Goal: Task Accomplishment & Management: Manage account settings

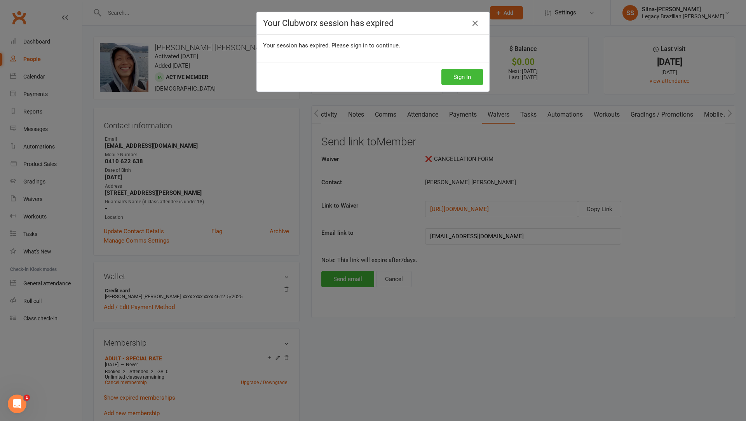
scroll to position [0, 0]
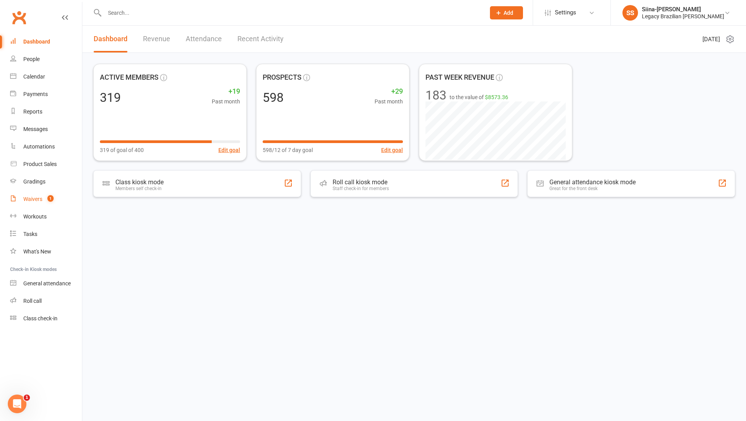
click at [30, 201] on div "Waivers" at bounding box center [32, 199] width 19 height 6
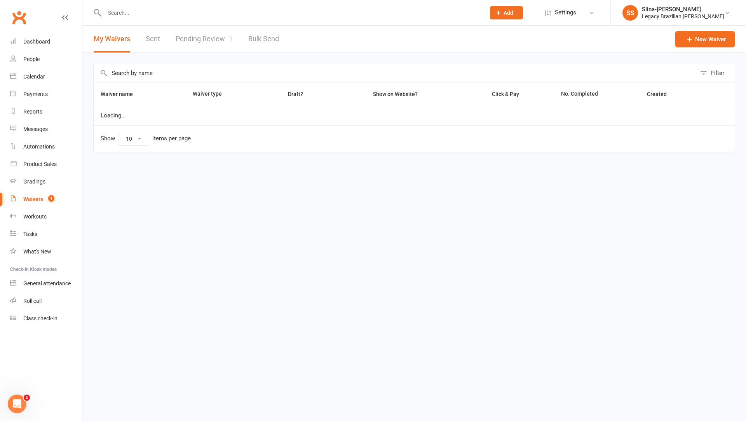
select select "25"
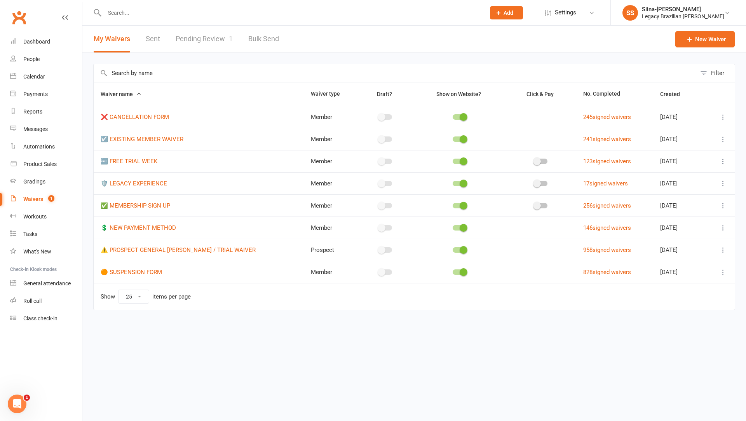
click at [190, 46] on link "Pending Review 1" at bounding box center [204, 39] width 57 height 27
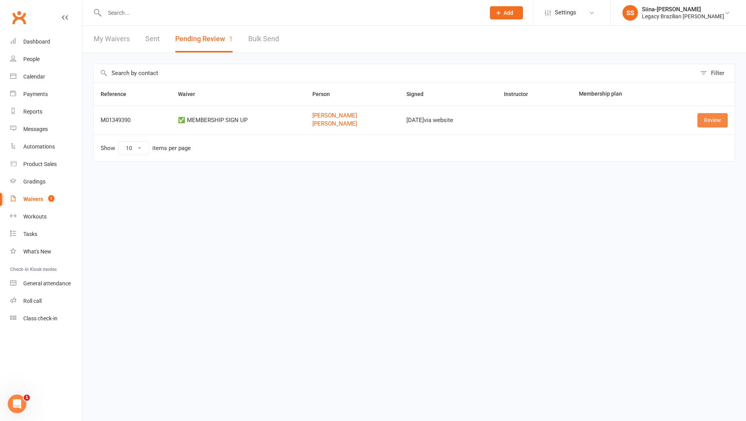
click at [709, 124] on link "Review" at bounding box center [713, 120] width 30 height 14
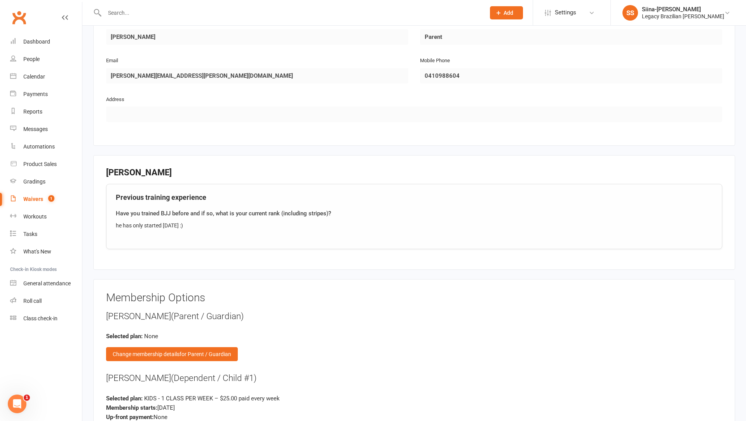
scroll to position [705, 0]
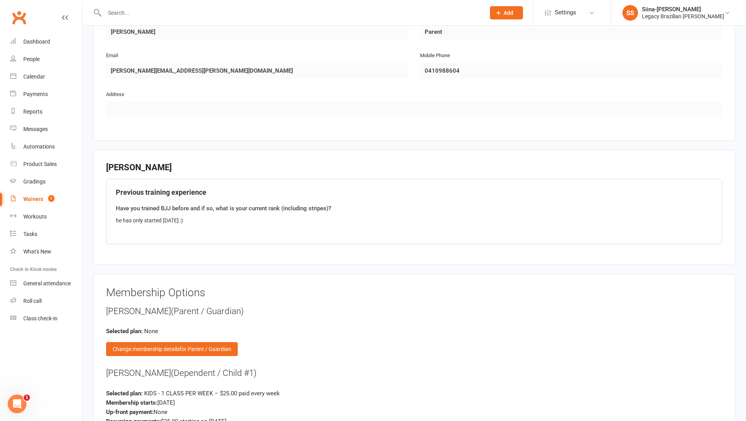
click at [450, 336] on div "Thimotee Bailly (Parent / Guardian) Selected plan: None Change membership detai…" at bounding box center [414, 330] width 617 height 51
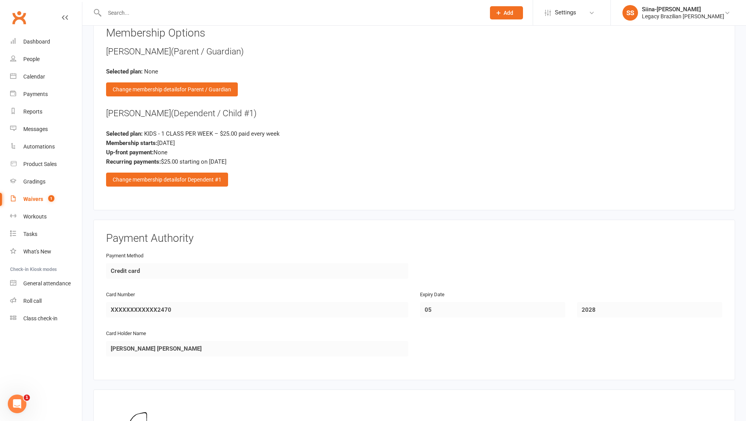
scroll to position [1074, 0]
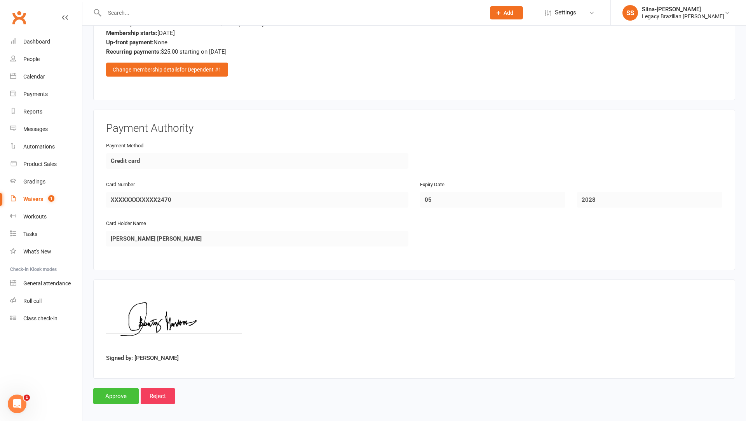
click at [110, 393] on input "Approve" at bounding box center [115, 396] width 45 height 16
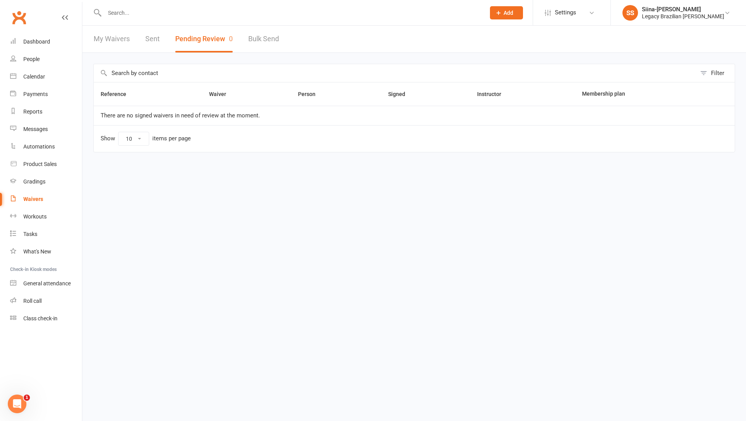
click at [120, 15] on input "text" at bounding box center [291, 12] width 378 height 11
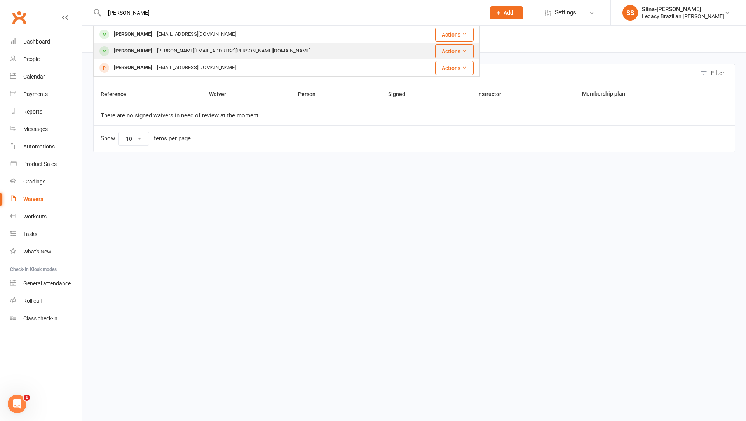
type input "arlo"
click at [166, 52] on div "anab.mendonca@gmail.com" at bounding box center [234, 50] width 158 height 11
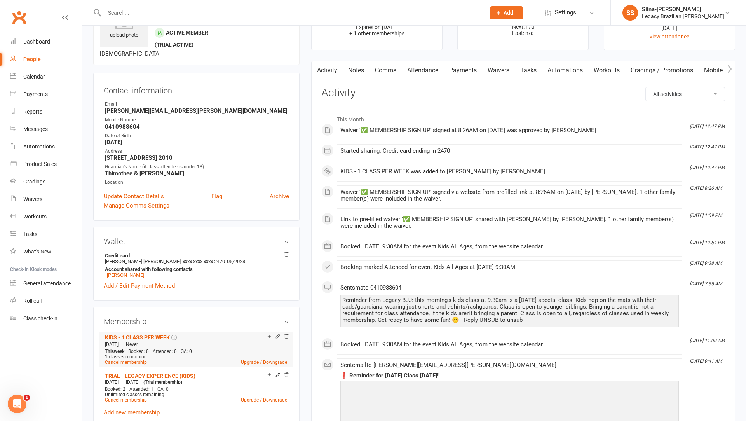
scroll to position [43, 0]
click at [469, 68] on link "Payments" at bounding box center [463, 72] width 38 height 18
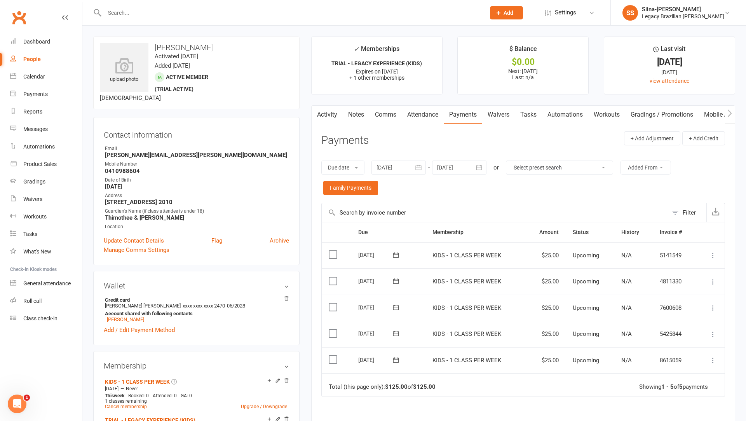
click at [715, 357] on icon at bounding box center [713, 360] width 8 height 8
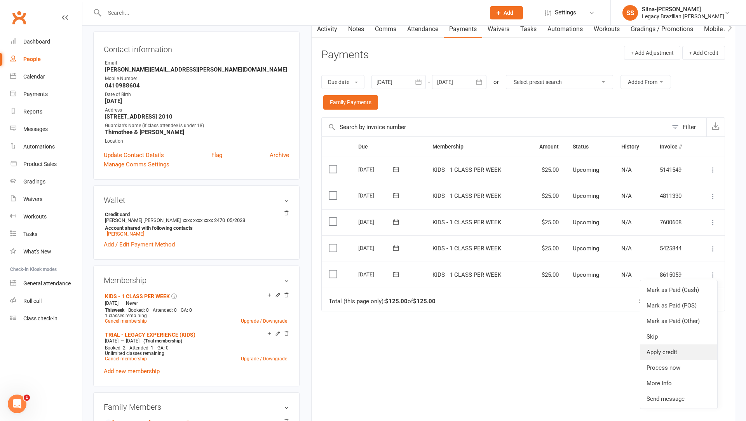
scroll to position [94, 0]
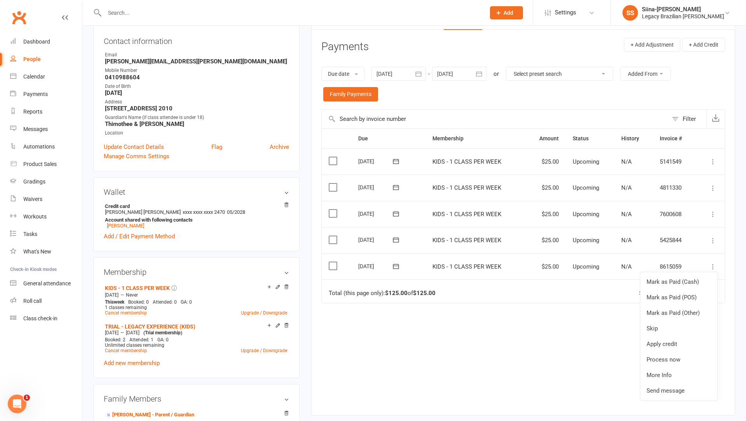
click at [391, 262] on button at bounding box center [396, 266] width 16 height 8
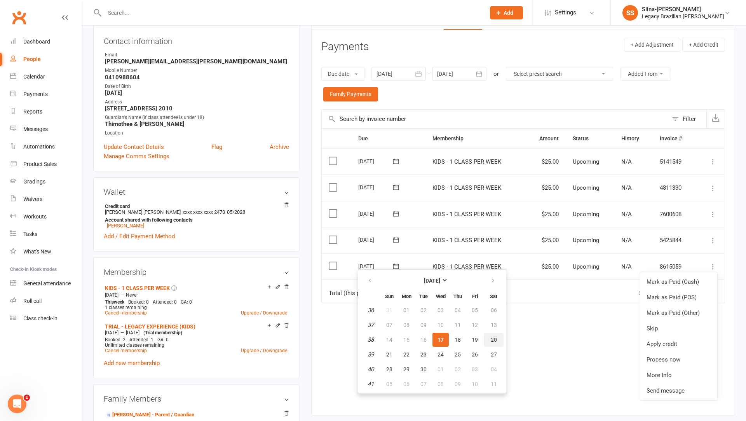
click at [487, 339] on button "20" at bounding box center [494, 340] width 20 height 14
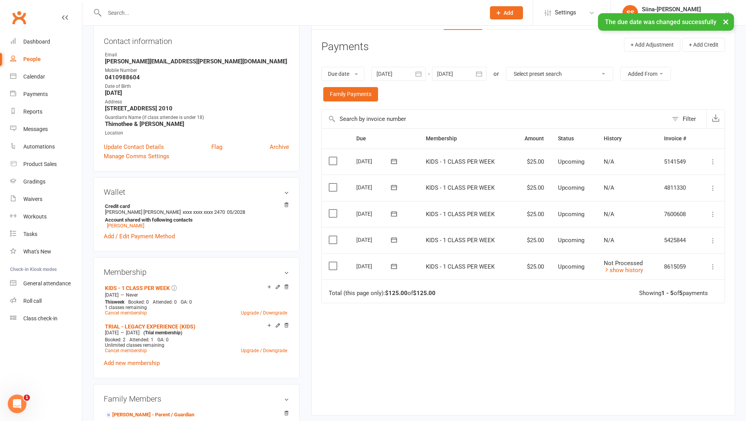
click at [714, 237] on icon at bounding box center [713, 241] width 8 height 8
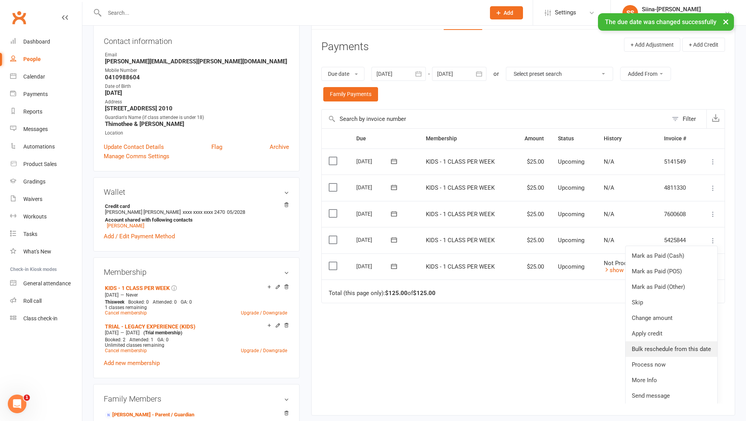
click at [688, 344] on link "Bulk reschedule from this date" at bounding box center [672, 349] width 92 height 16
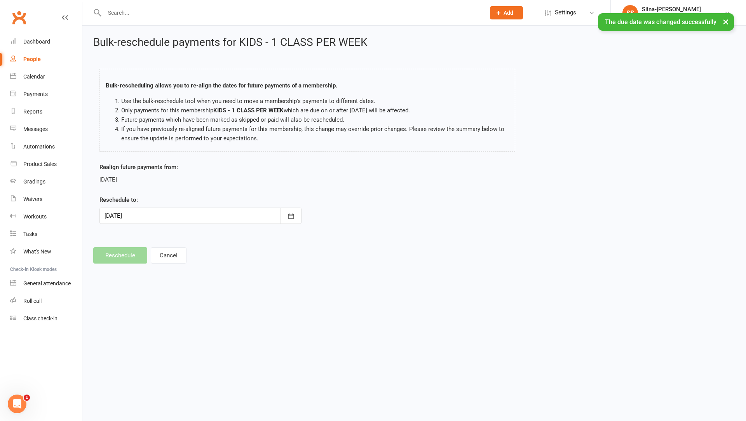
click at [150, 217] on div at bounding box center [201, 216] width 202 height 16
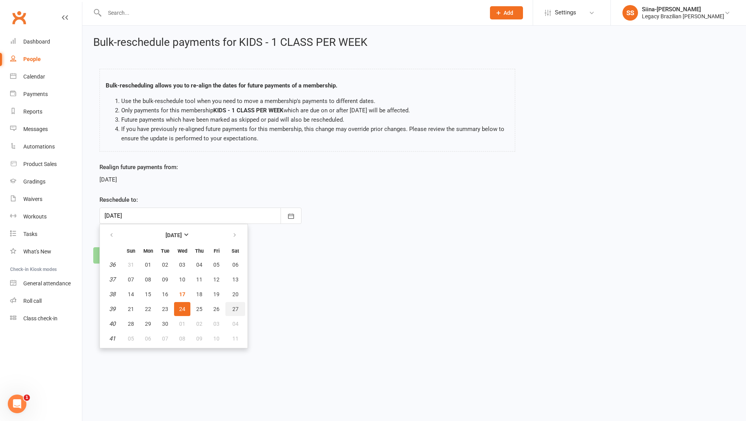
click at [235, 306] on span "27" at bounding box center [235, 309] width 6 height 6
type input "27 Sep 2025"
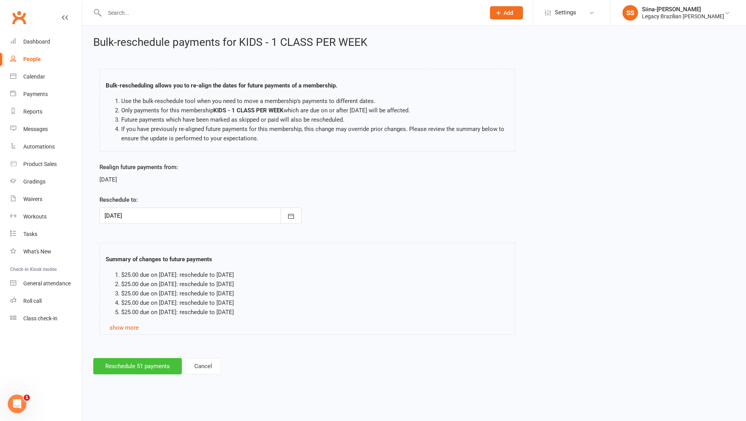
click at [139, 365] on button "Reschedule 51 payments" at bounding box center [137, 366] width 89 height 16
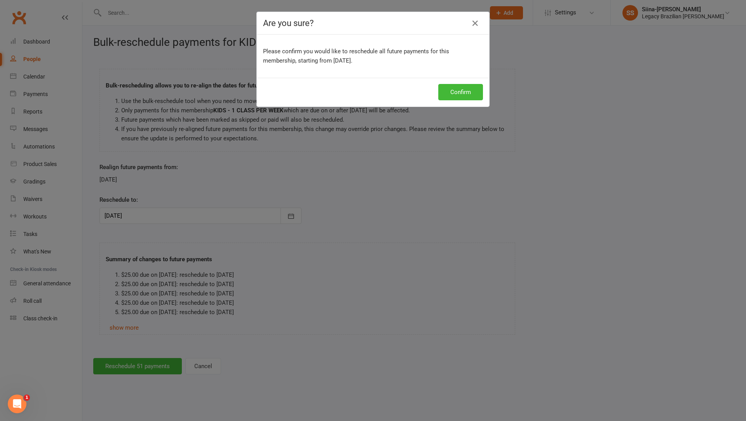
click at [462, 100] on div "Confirm" at bounding box center [373, 92] width 232 height 29
click at [461, 93] on button "Confirm" at bounding box center [460, 92] width 45 height 16
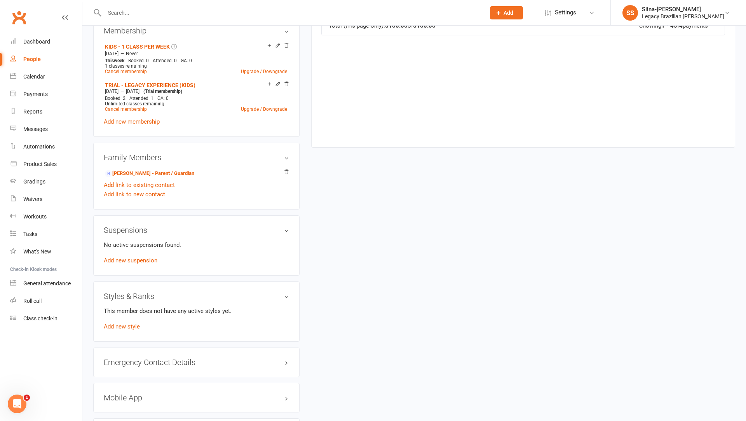
scroll to position [346, 0]
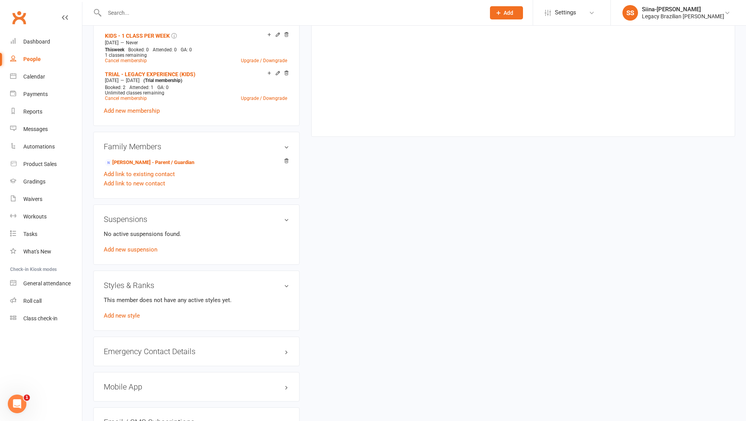
click at [119, 317] on div "This member does not have any active styles yet. Add new style" at bounding box center [196, 307] width 185 height 25
click at [119, 315] on link "Add new style" at bounding box center [122, 315] width 36 height 7
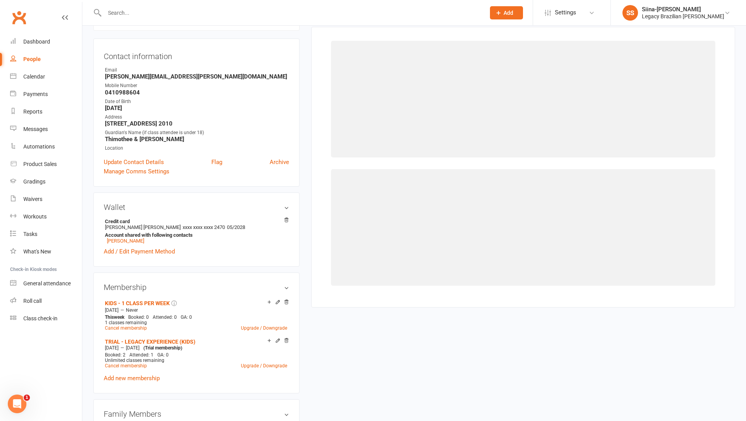
scroll to position [66, 0]
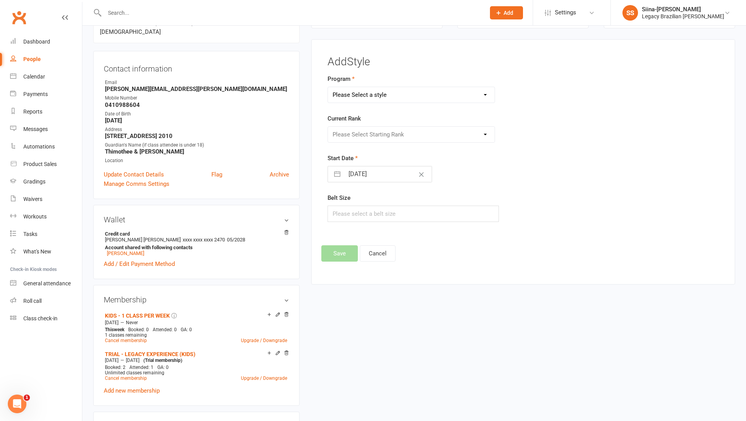
click at [362, 95] on select "Please Select a style Jiu Jitsu Kids Jiu Jitsu" at bounding box center [411, 95] width 167 height 16
select select "2843"
click at [360, 132] on select "Please Select Starting Rank" at bounding box center [411, 135] width 167 height 16
select select "30120"
click at [348, 169] on input "[DATE]" at bounding box center [387, 174] width 87 height 16
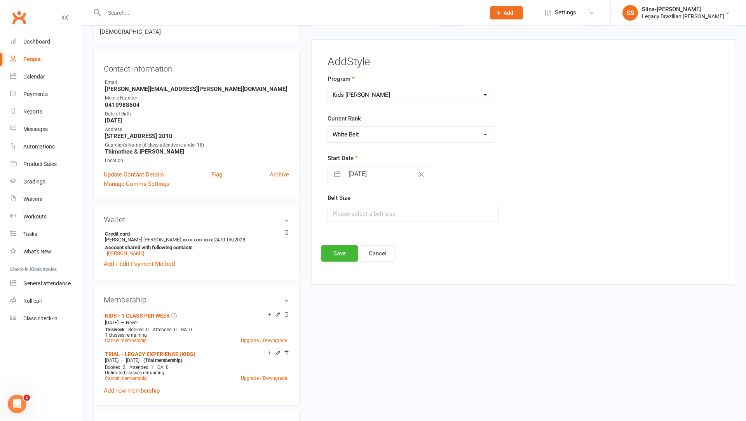
select select "7"
select select "2025"
select select "8"
select select "2025"
select select "9"
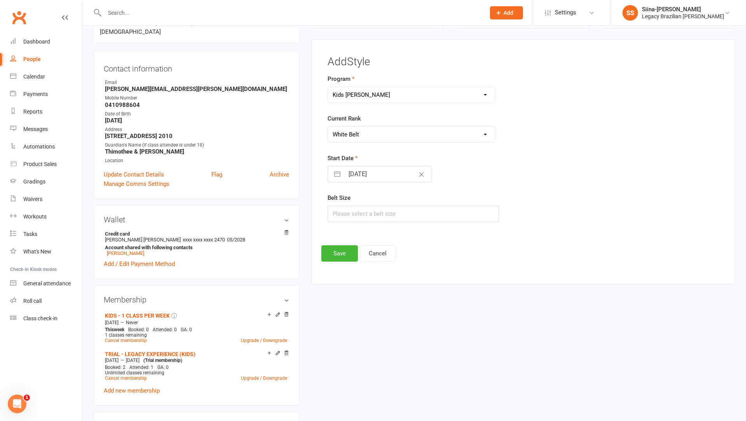
select select "2025"
click at [343, 202] on icon "Move backward to switch to the previous month." at bounding box center [343, 204] width 7 height 7
select select "6"
select select "2025"
click at [431, 292] on td "30" at bounding box center [434, 292] width 15 height 15
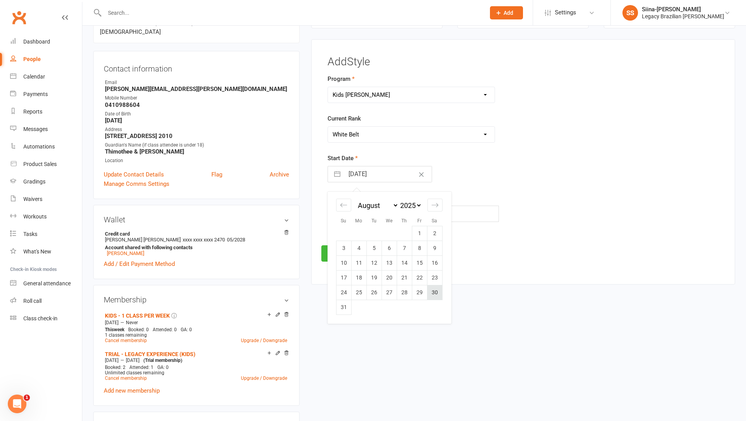
type input "30 Aug 2025"
click at [342, 252] on button "Save" at bounding box center [339, 253] width 37 height 16
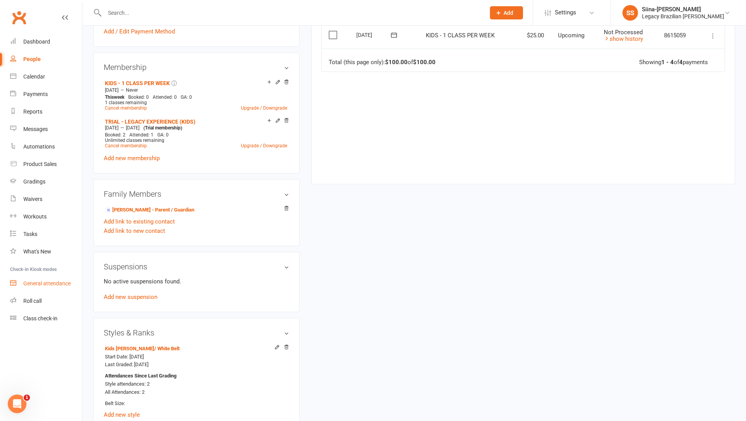
scroll to position [296, 0]
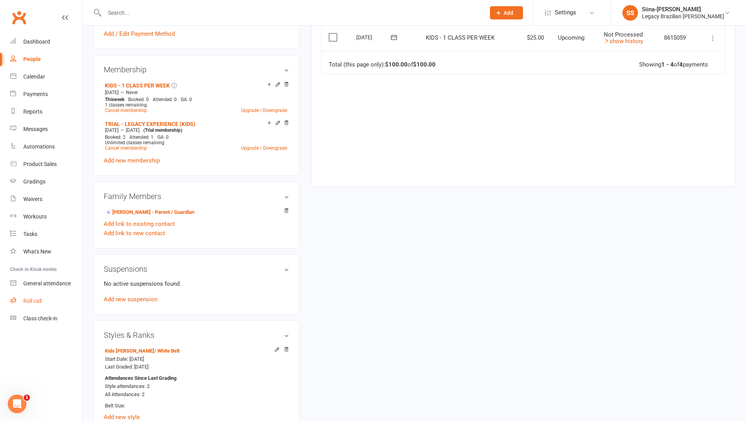
click at [39, 297] on link "Roll call" at bounding box center [46, 300] width 72 height 17
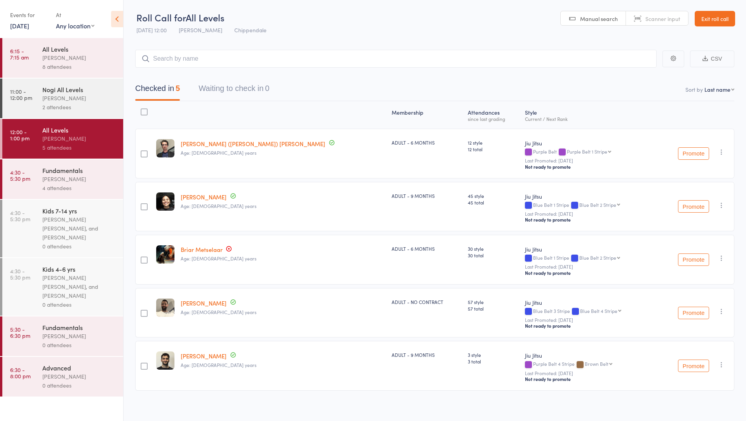
click at [17, 27] on link "[DATE]" at bounding box center [19, 25] width 19 height 9
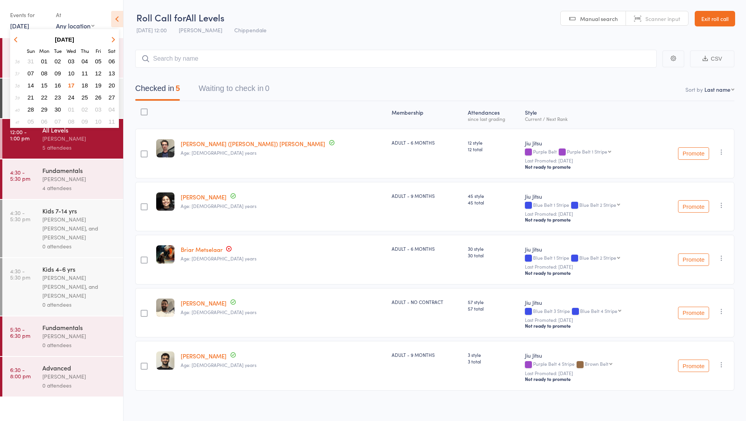
click at [114, 61] on span "06" at bounding box center [111, 61] width 7 height 7
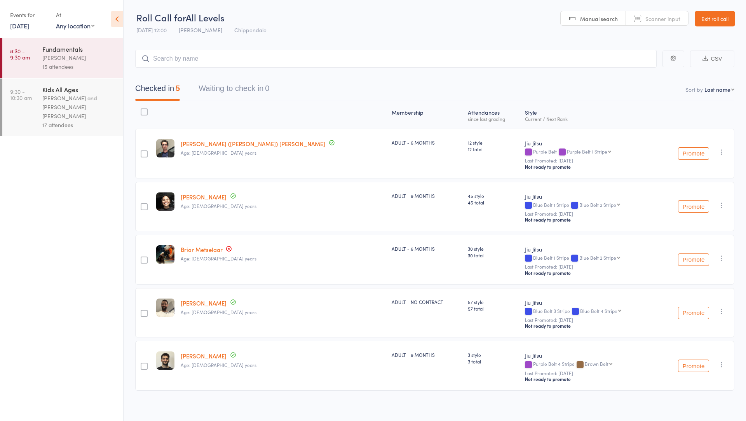
click at [95, 100] on div "Werique Oliveira and Carlos Henrique Santos Pinto" at bounding box center [79, 107] width 74 height 27
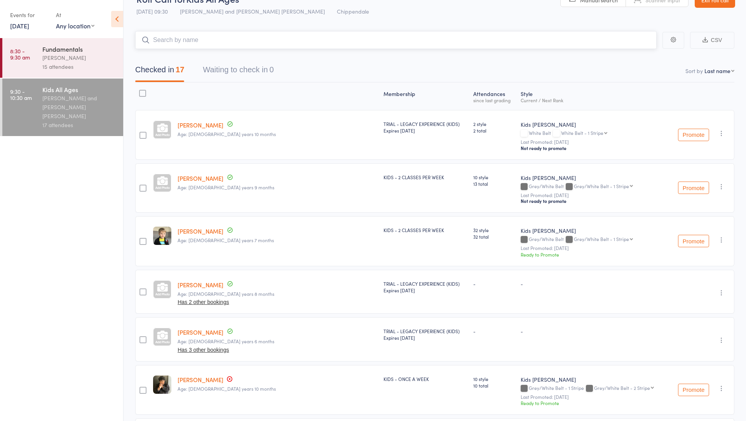
scroll to position [17, 0]
click at [16, 24] on link "6 Sep, 2025" at bounding box center [19, 25] width 19 height 9
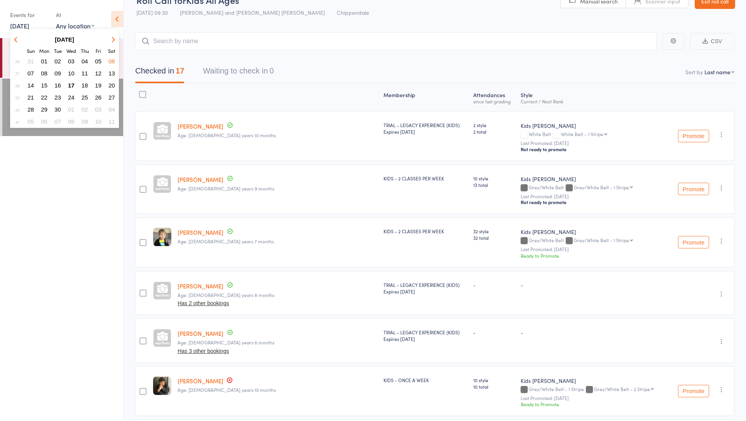
click at [111, 73] on span "13" at bounding box center [111, 73] width 7 height 7
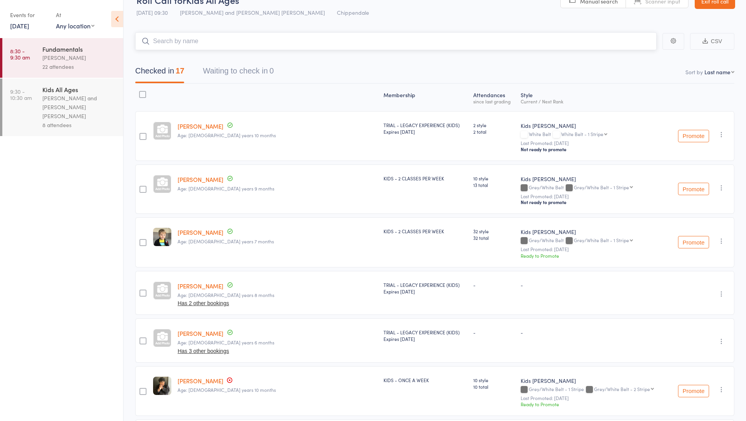
click at [174, 42] on input "search" at bounding box center [396, 41] width 522 height 18
type input "arlo"
click at [66, 162] on ul "8:30 - 9:30 am Fundamentals Werique Oliveira 22 attendees 9:30 - 10:30 am Kids …" at bounding box center [61, 229] width 123 height 383
click at [55, 105] on div "[PERSON_NAME] and [PERSON_NAME] [PERSON_NAME]" at bounding box center [79, 107] width 74 height 27
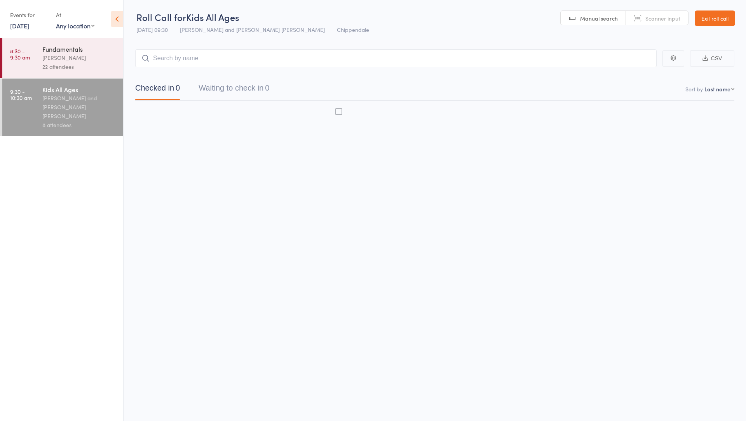
scroll to position [0, 0]
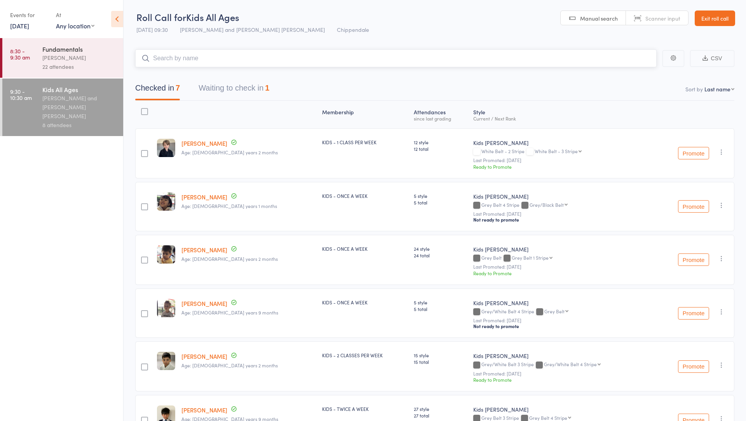
click at [195, 58] on input "search" at bounding box center [396, 58] width 522 height 18
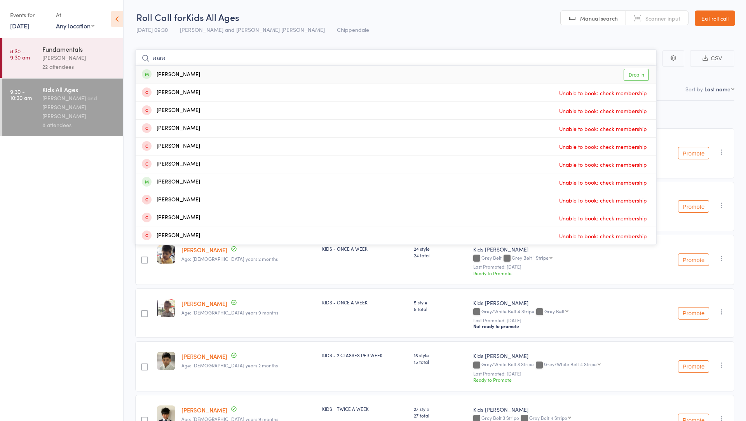
type input "aara"
click at [199, 76] on div "Aarav Bali Drop in" at bounding box center [396, 75] width 521 height 18
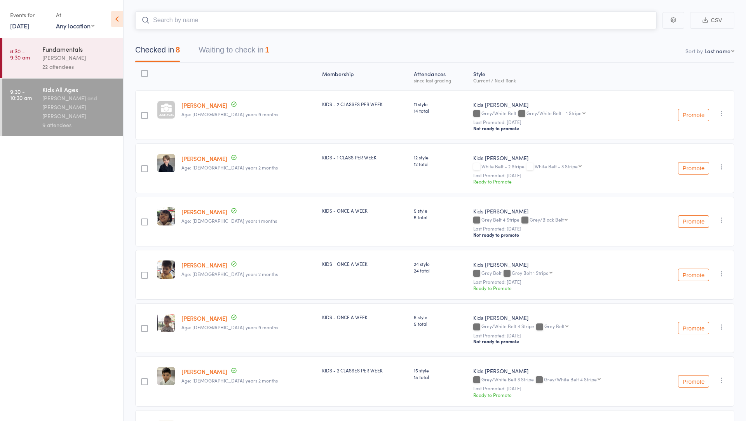
scroll to position [0, 0]
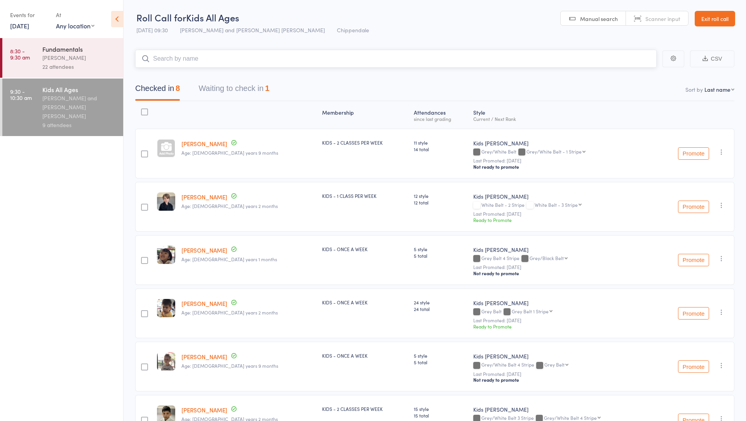
click at [221, 63] on input "search" at bounding box center [396, 59] width 522 height 18
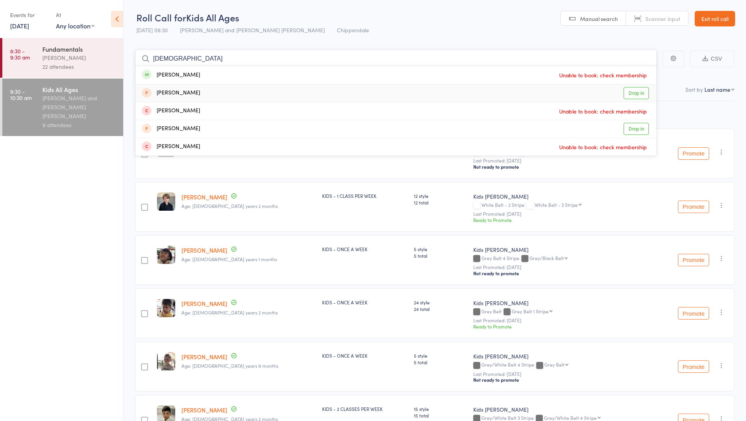
type input "jude"
click at [645, 94] on link "Drop in" at bounding box center [636, 93] width 25 height 12
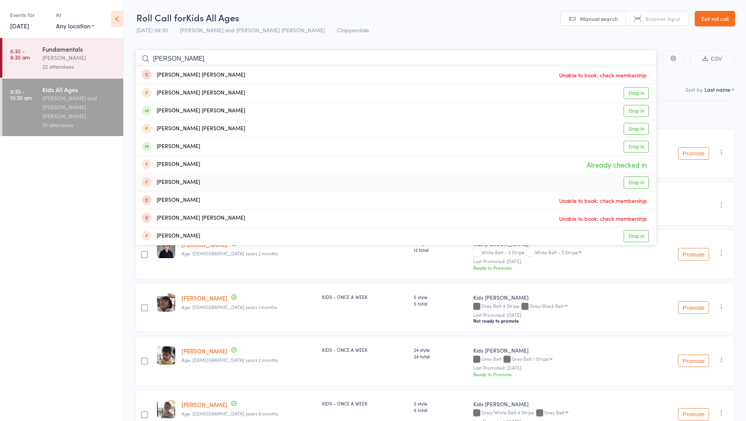
type input "cooper"
click at [214, 181] on div "Alfie Cooper-Woolley Drop in" at bounding box center [396, 182] width 521 height 17
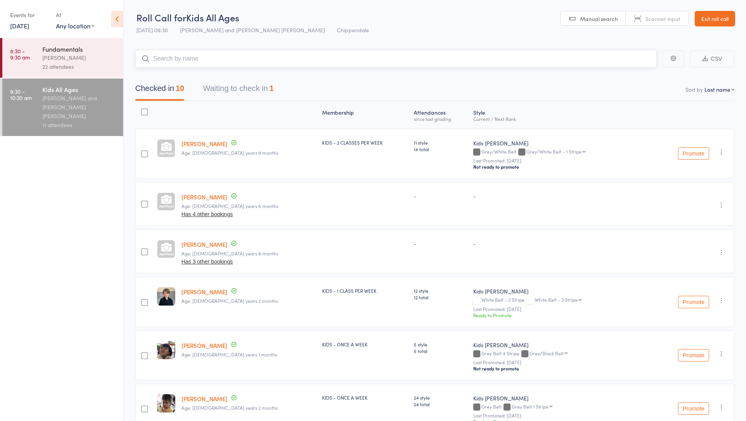
click at [208, 81] on button "Waiting to check in 1" at bounding box center [238, 90] width 71 height 21
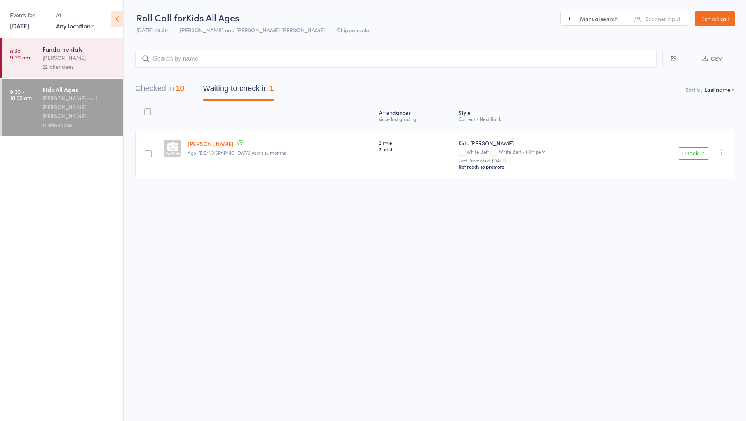
click at [718, 153] on button "button" at bounding box center [721, 151] width 9 height 9
click at [672, 119] on div "Atten­dances since last grading Style Current / Next Rank Arlo-James Bailly Age…" at bounding box center [434, 141] width 599 height 81
click at [699, 155] on button "Check in" at bounding box center [693, 153] width 31 height 12
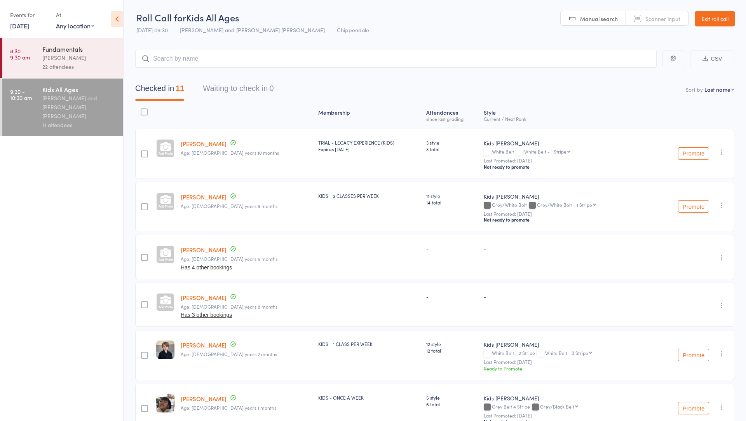
click at [729, 26] on link "Exit roll call" at bounding box center [715, 19] width 40 height 16
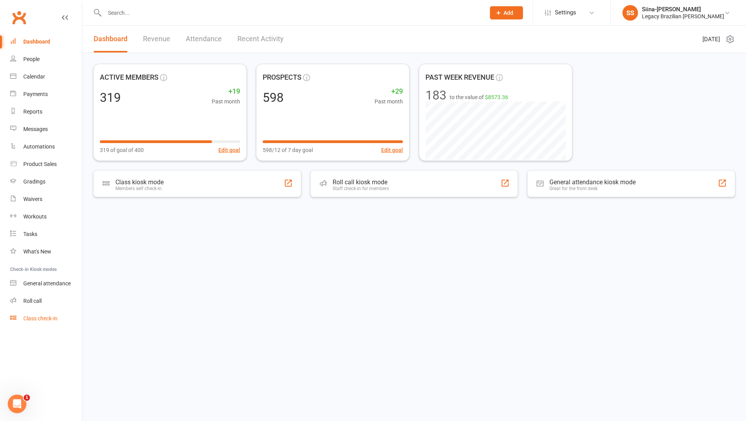
click at [37, 315] on div "Class check-in" at bounding box center [40, 318] width 34 height 6
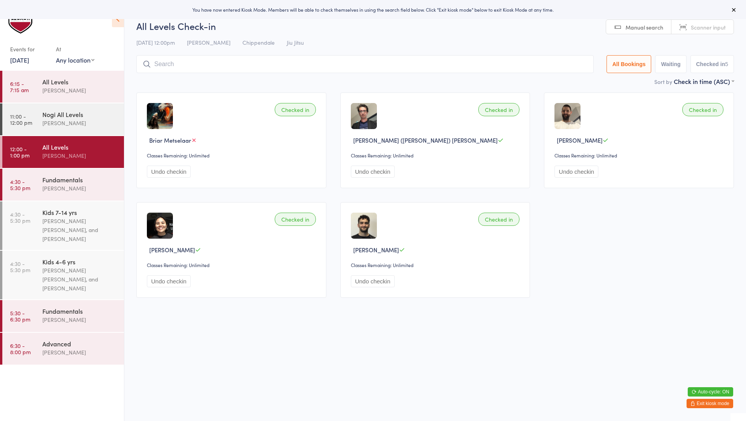
click at [19, 58] on link "[DATE]" at bounding box center [19, 60] width 19 height 9
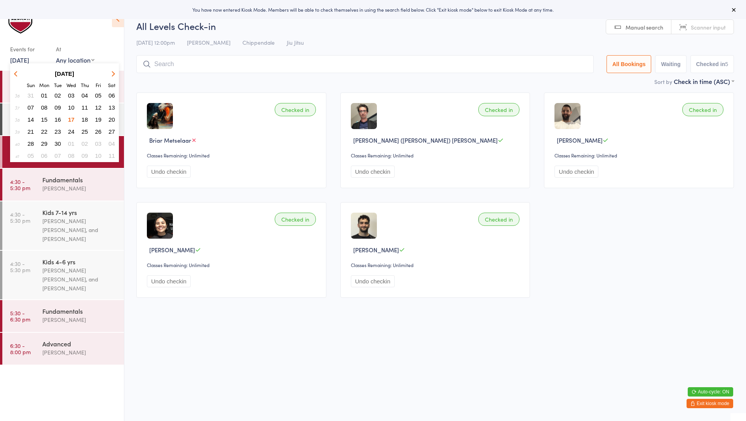
click at [114, 109] on span "13" at bounding box center [111, 107] width 7 height 7
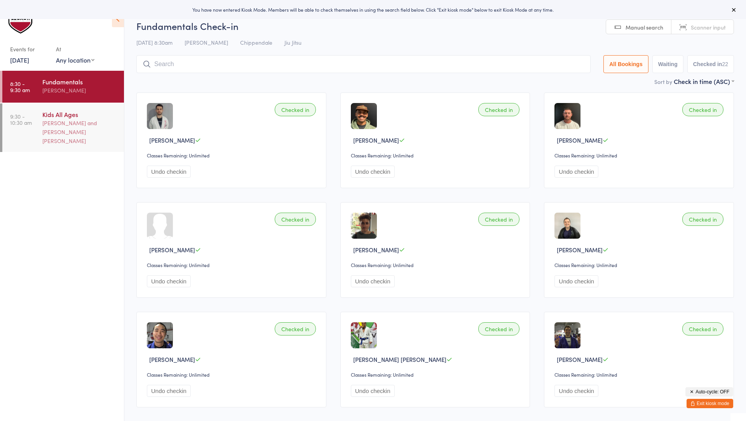
click at [90, 127] on div "[PERSON_NAME] and [PERSON_NAME] [PERSON_NAME]" at bounding box center [79, 132] width 75 height 27
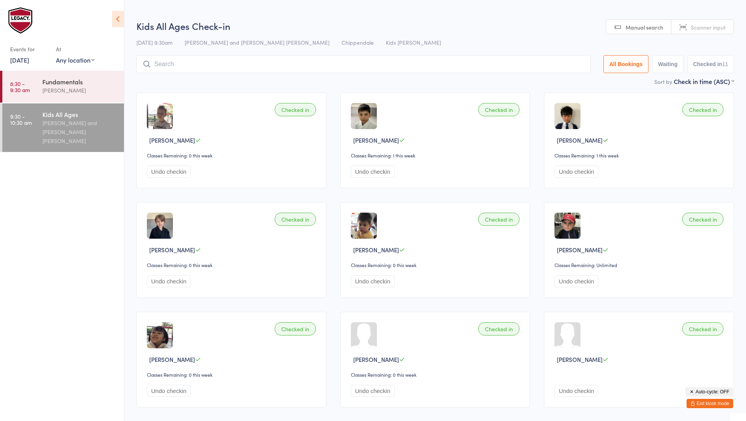
click at [215, 70] on input "search" at bounding box center [363, 64] width 454 height 18
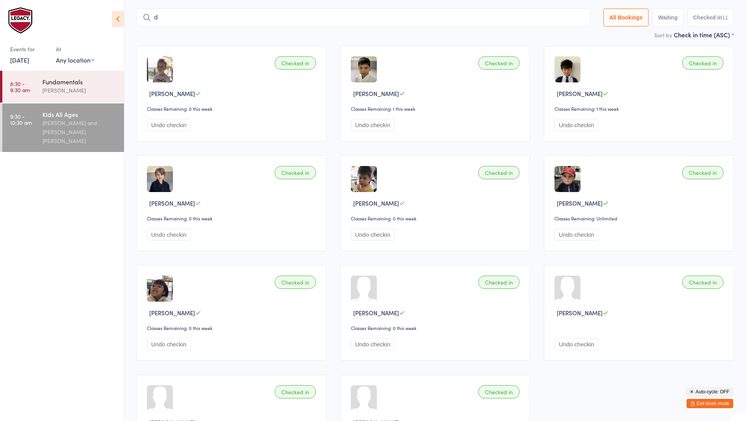
scroll to position [52, 0]
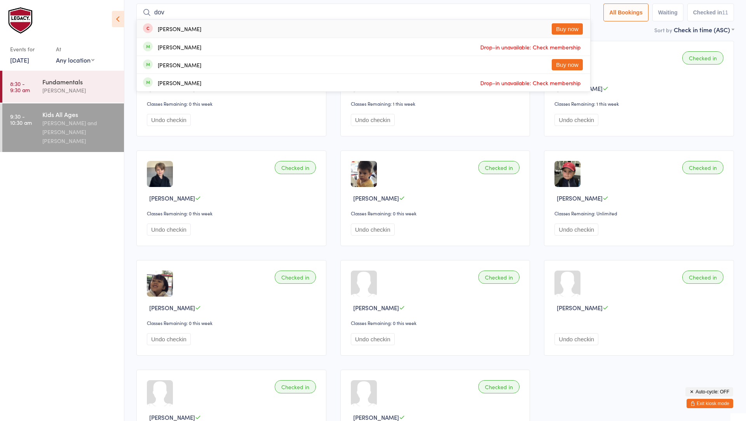
type input "dov"
click at [197, 26] on div "[PERSON_NAME]" at bounding box center [180, 29] width 44 height 6
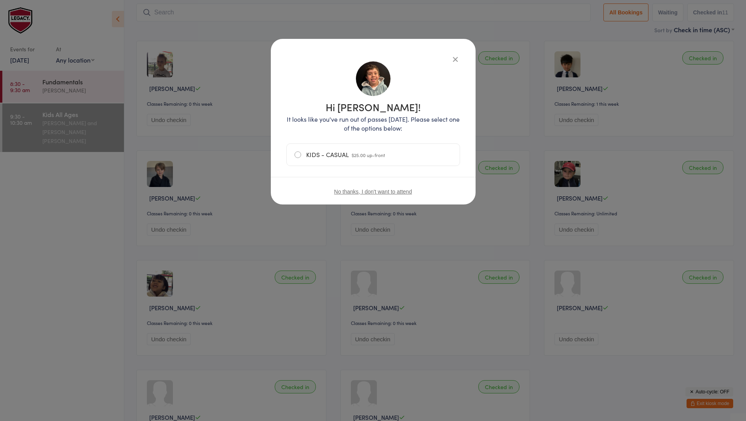
click at [344, 136] on div "Hi [PERSON_NAME]! It looks like you've run out of passes [DATE]. Please select …" at bounding box center [373, 133] width 174 height 158
click at [348, 154] on label "KIDS - CASUAL $25.00 up-front" at bounding box center [373, 155] width 157 height 22
click at [0, 0] on input "KIDS - CASUAL $25.00 up-front" at bounding box center [0, 0] width 0 height 0
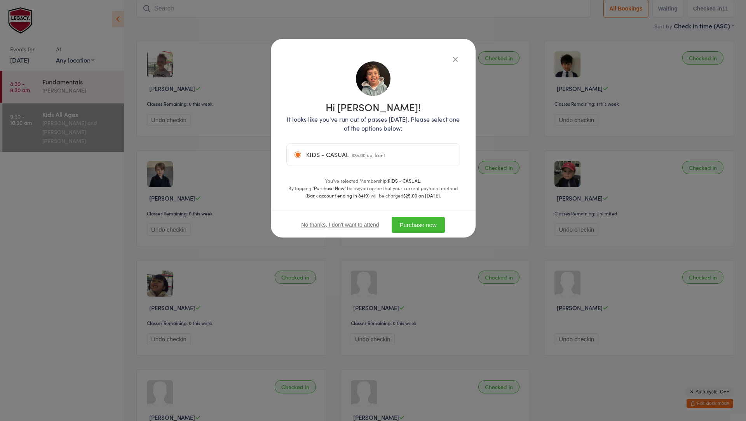
click at [417, 227] on button "Purchase now" at bounding box center [418, 225] width 53 height 16
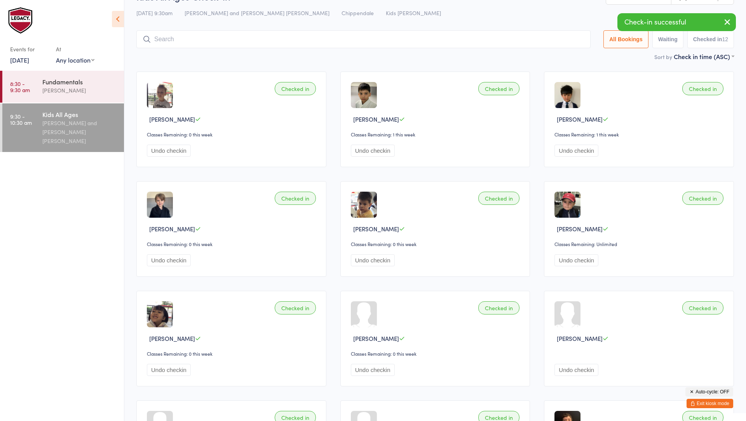
scroll to position [0, 0]
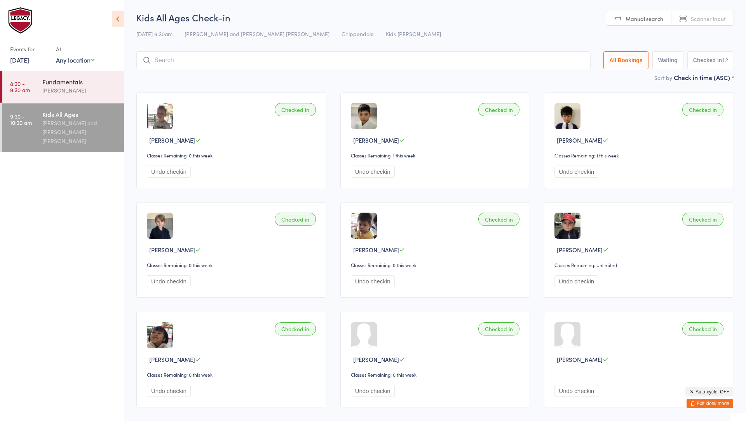
click at [714, 405] on button "Exit kiosk mode" at bounding box center [710, 403] width 47 height 9
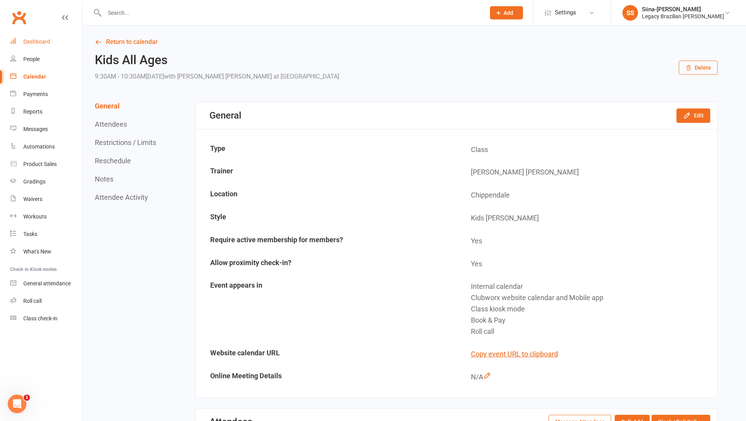
click at [38, 44] on div "Dashboard" at bounding box center [36, 41] width 27 height 6
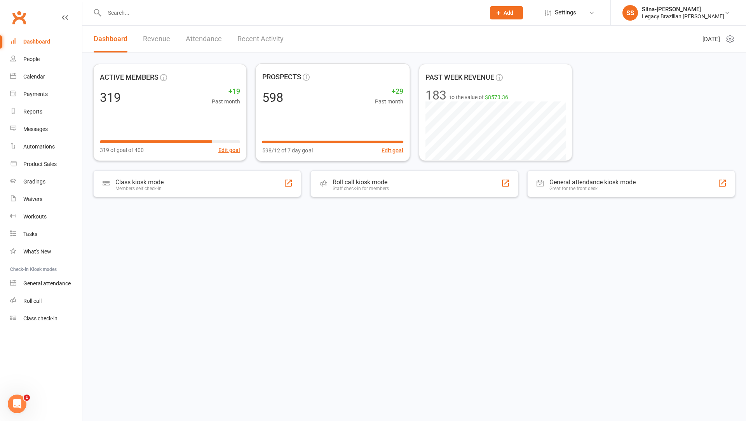
click at [381, 247] on html "Prospect Member Non-attending contact Class / event Appointment Grading event T…" at bounding box center [373, 123] width 746 height 247
click at [124, 96] on div "319 +19 Past month" at bounding box center [170, 96] width 146 height 17
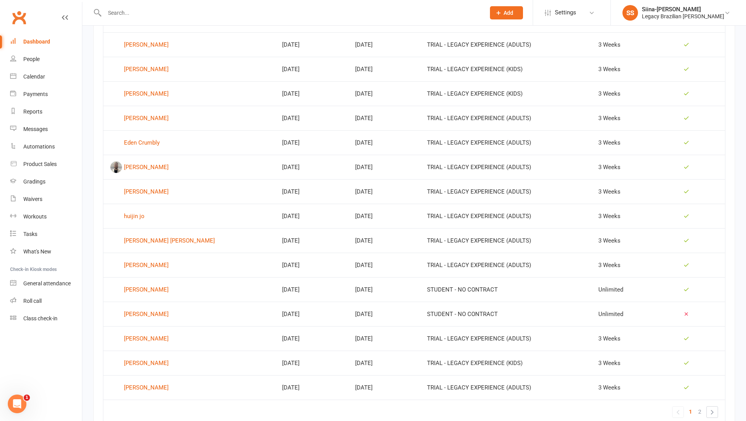
scroll to position [386, 0]
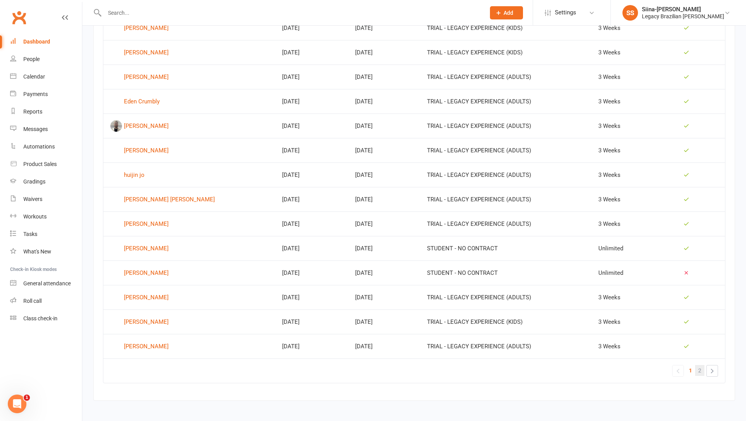
click at [699, 365] on span "2" at bounding box center [700, 370] width 3 height 11
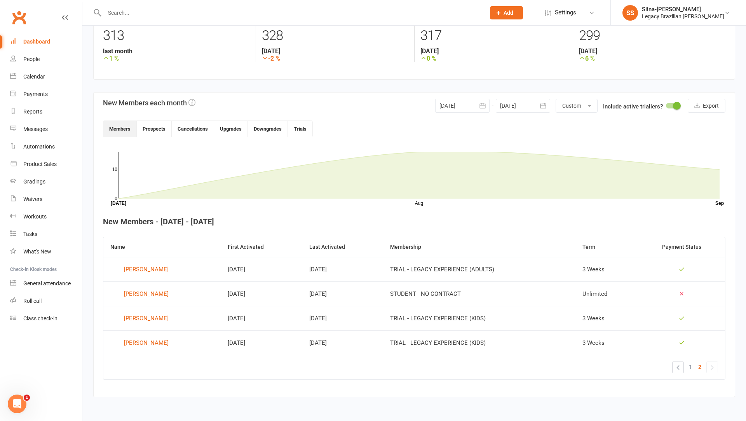
scroll to position [118, 0]
